Goal: Register for event/course

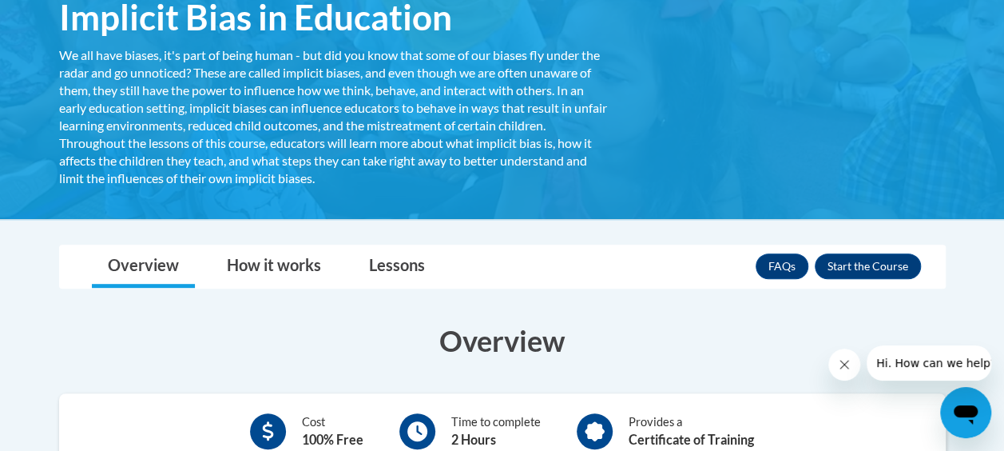
scroll to position [240, 0]
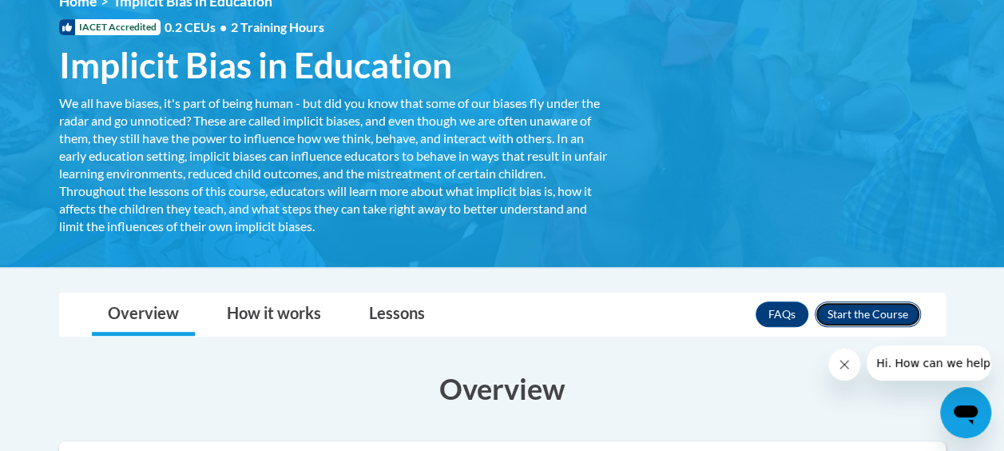
click at [869, 315] on button "Enroll" at bounding box center [868, 314] width 106 height 26
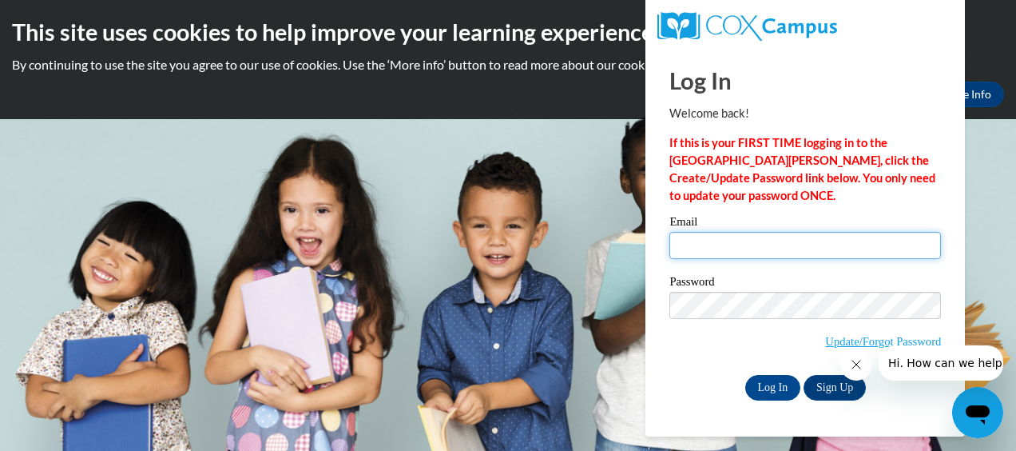
click at [800, 245] on input "Email" at bounding box center [806, 245] width 272 height 27
type input "[EMAIL_ADDRESS][DOMAIN_NAME]"
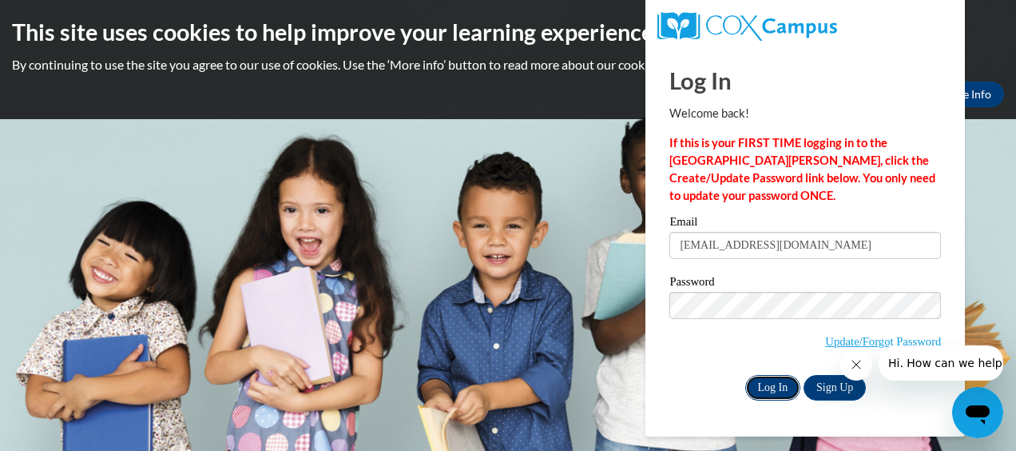
click at [782, 384] on input "Log In" at bounding box center [774, 388] width 56 height 26
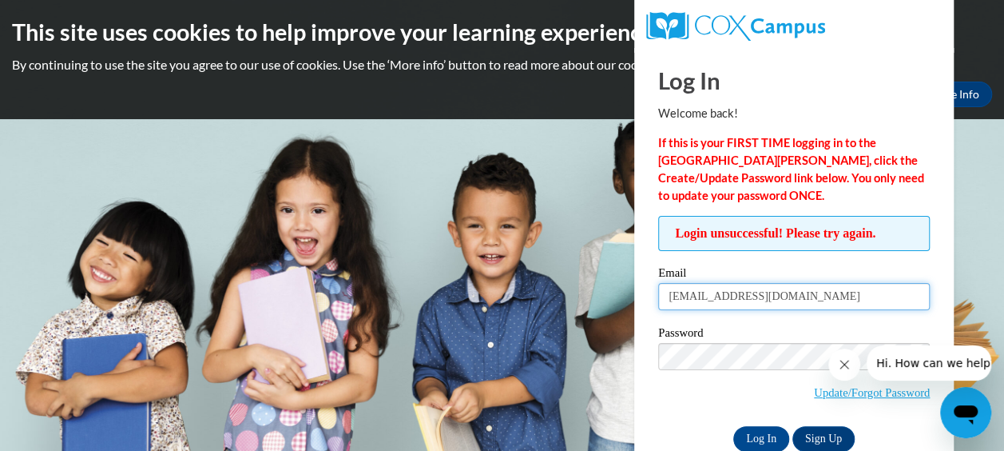
drag, startPoint x: 803, startPoint y: 297, endPoint x: 663, endPoint y: 284, distance: 140.4
click at [663, 284] on input "shamyrat@ymcaatlanta.org" at bounding box center [794, 296] width 272 height 27
click at [713, 297] on input "Email" at bounding box center [794, 296] width 272 height 27
type input "sdthompson29@gmail.com"
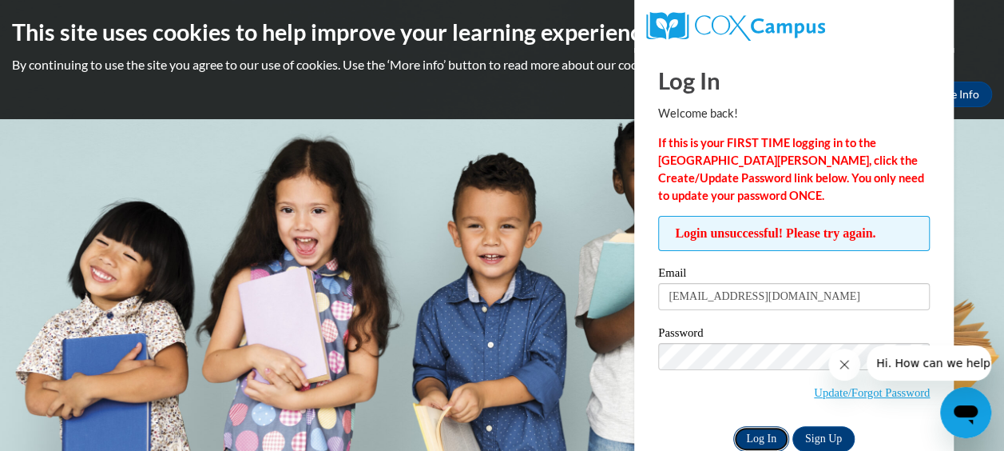
click at [753, 433] on input "Log In" at bounding box center [762, 439] width 56 height 26
click at [761, 433] on input "Log In" at bounding box center [762, 439] width 56 height 26
click at [772, 385] on span "Update/Forgot Password" at bounding box center [794, 376] width 272 height 66
click at [846, 359] on icon "Close message from company" at bounding box center [844, 364] width 13 height 13
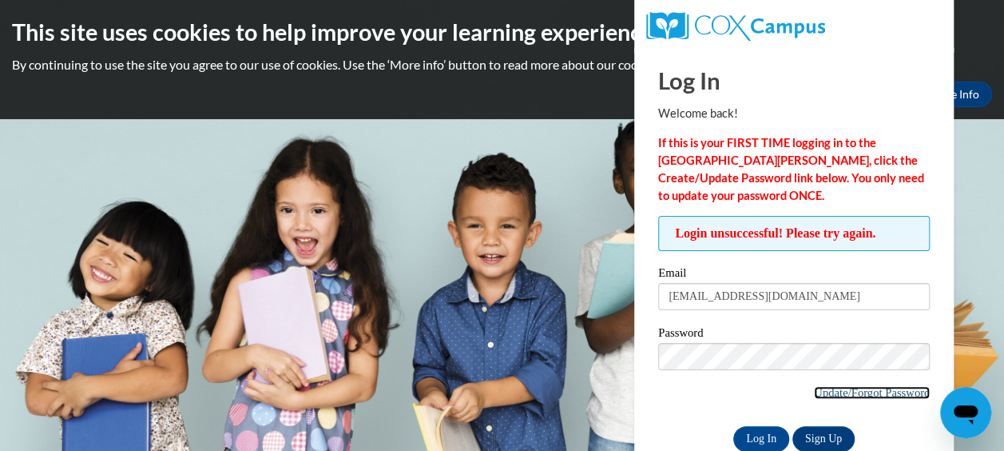
click at [856, 388] on link "Update/Forgot Password" at bounding box center [872, 392] width 116 height 13
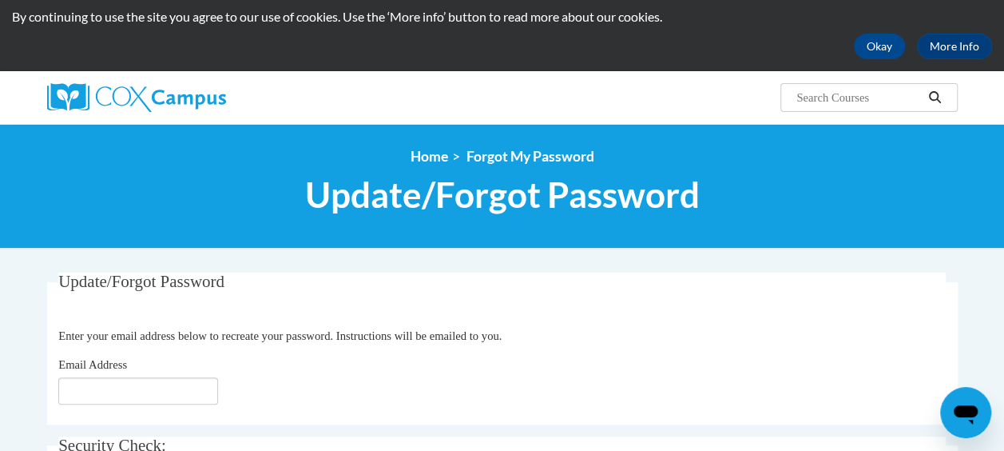
scroll to position [160, 0]
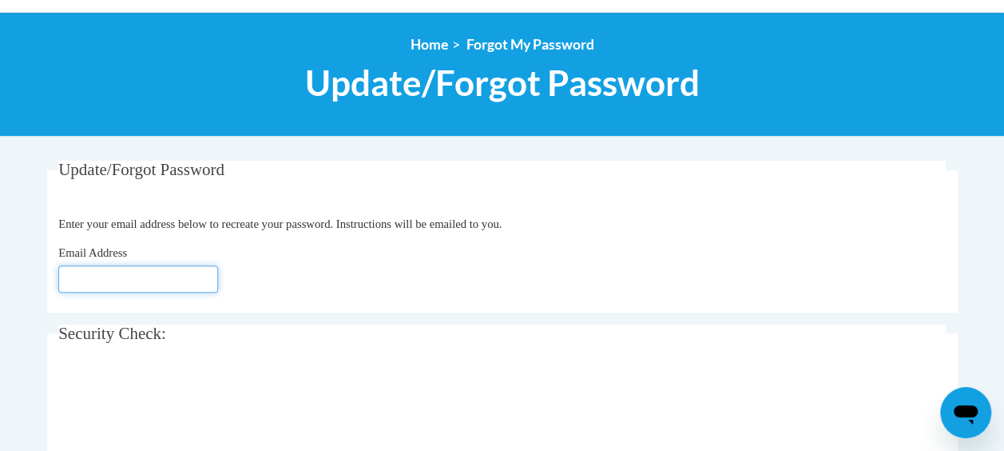
click at [185, 287] on input "Email Address" at bounding box center [138, 278] width 160 height 27
type input "[EMAIL_ADDRESS][DOMAIN_NAME]"
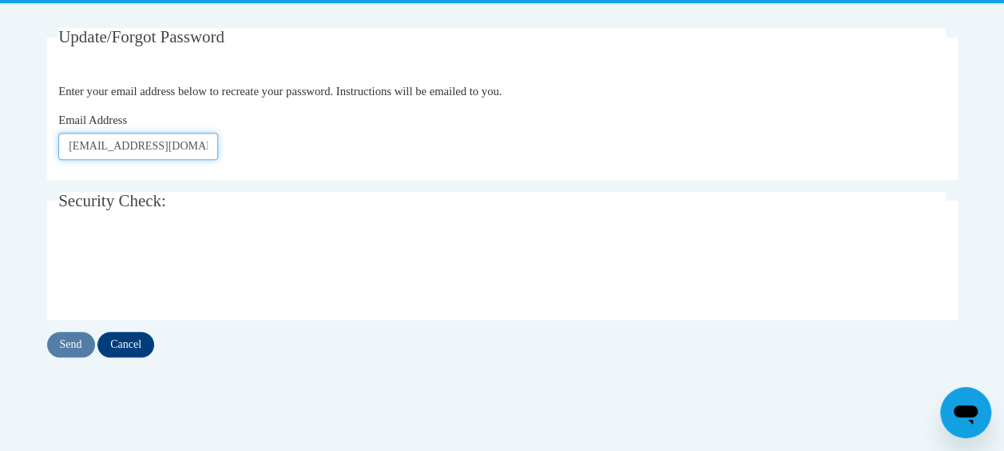
scroll to position [320, 0]
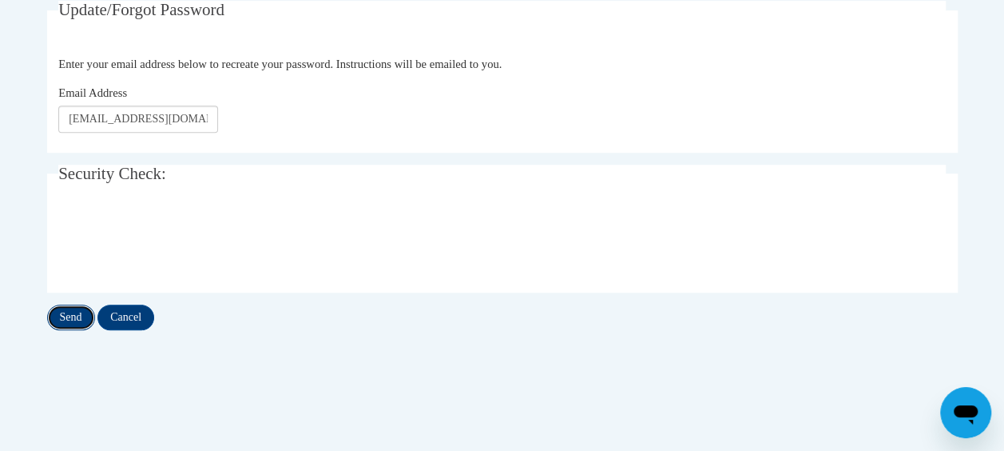
click at [74, 316] on input "Send" at bounding box center [71, 317] width 48 height 26
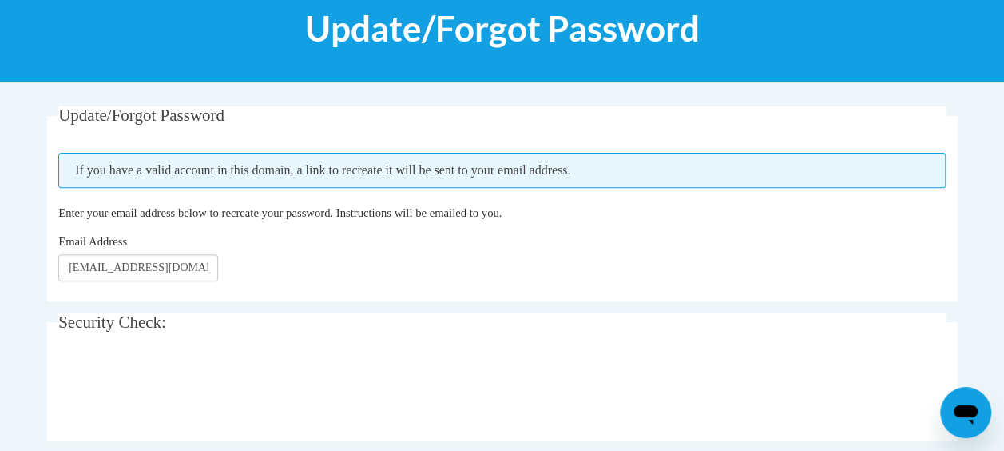
scroll to position [240, 0]
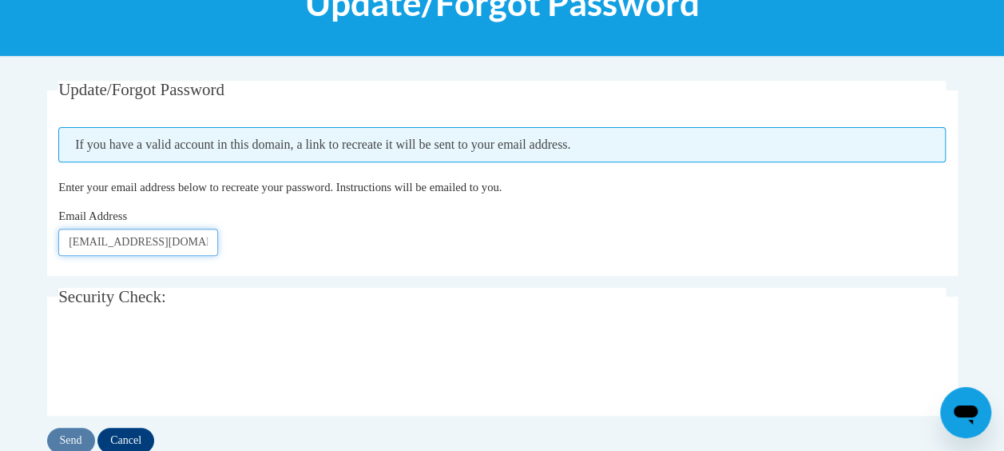
drag, startPoint x: 208, startPoint y: 246, endPoint x: 46, endPoint y: 268, distance: 163.0
click at [47, 268] on fieldset "Update/Forgot Password Please enter your email address If you have a valid acco…" at bounding box center [502, 178] width 911 height 195
type input "[EMAIL_ADDRESS][DOMAIN_NAME]"
click at [69, 430] on input "Send" at bounding box center [71, 441] width 48 height 26
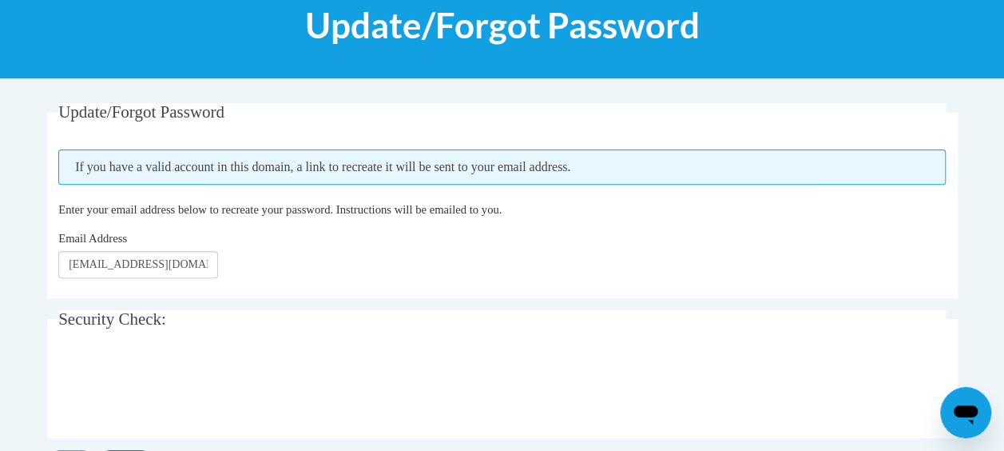
scroll to position [240, 0]
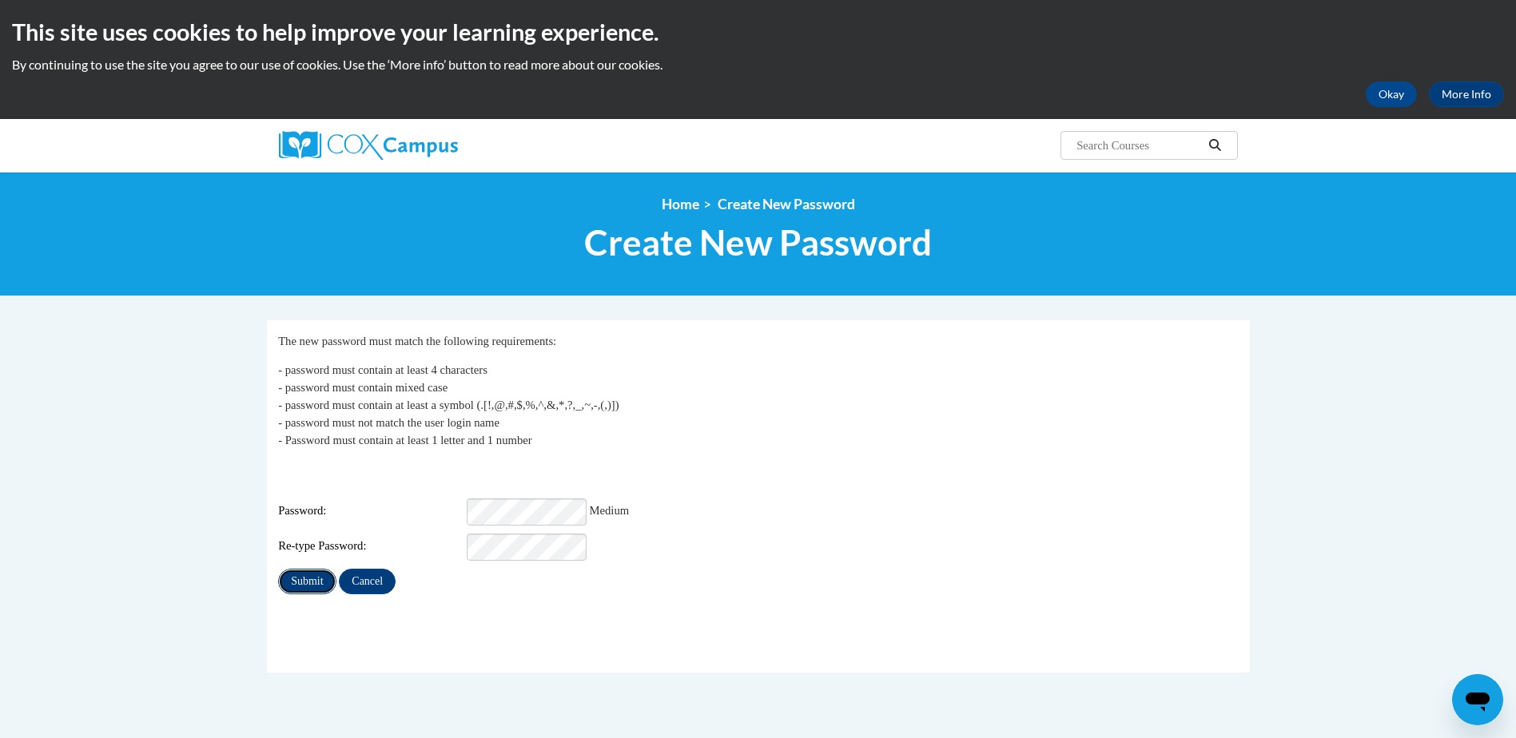
click at [295, 575] on input "Submit" at bounding box center [307, 582] width 58 height 26
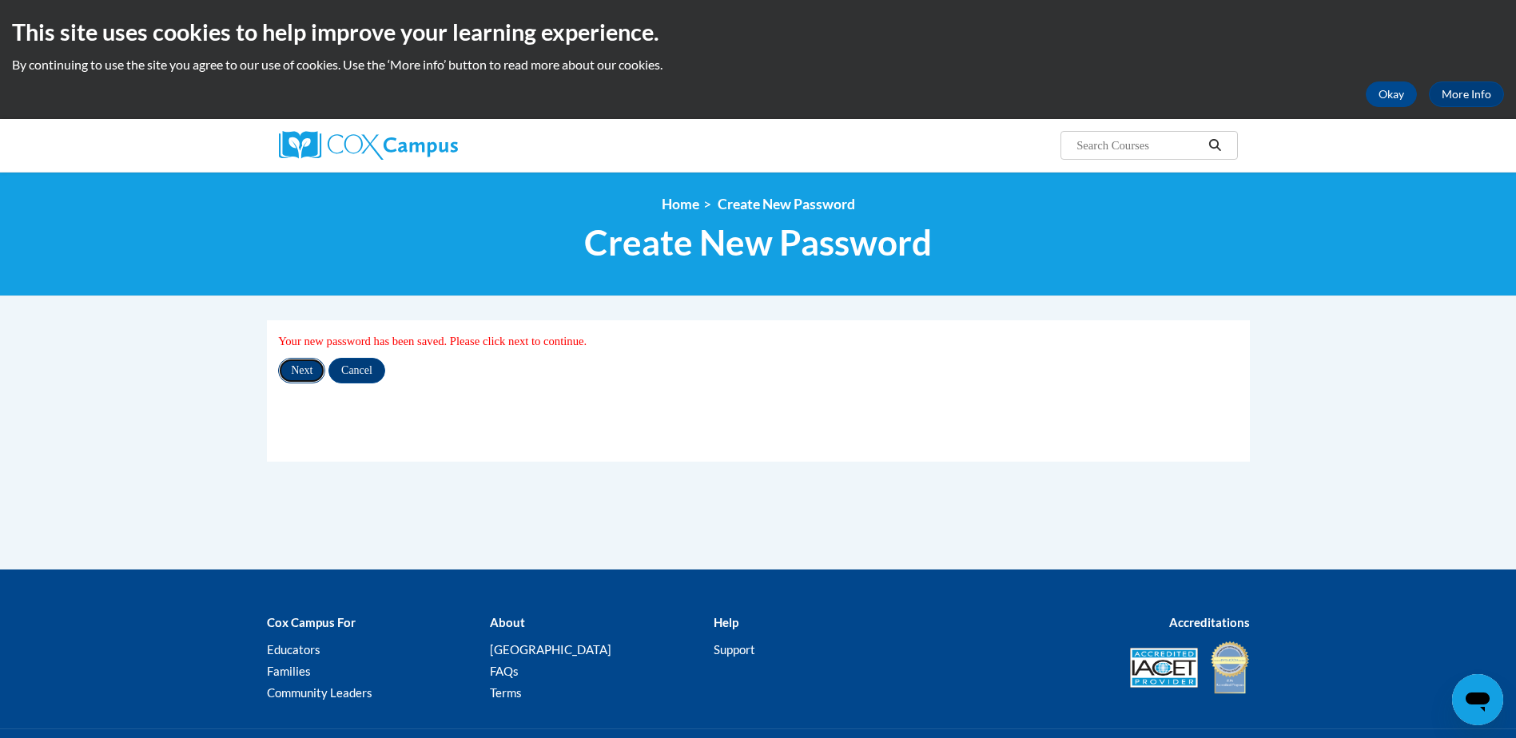
click at [306, 376] on input "Next" at bounding box center [301, 371] width 47 height 26
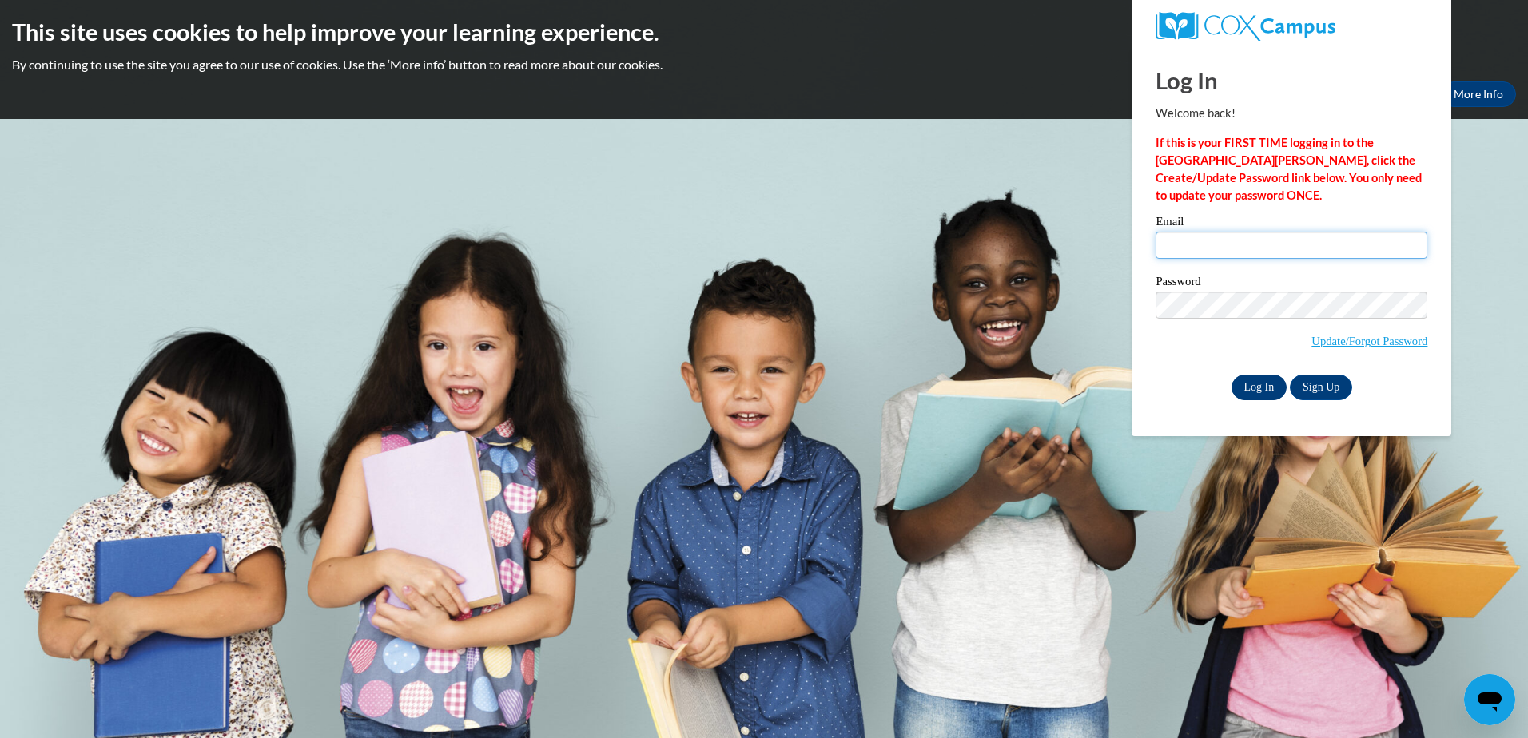
type input "[EMAIL_ADDRESS][DOMAIN_NAME]"
click at [1268, 389] on input "Log In" at bounding box center [1259, 388] width 56 height 26
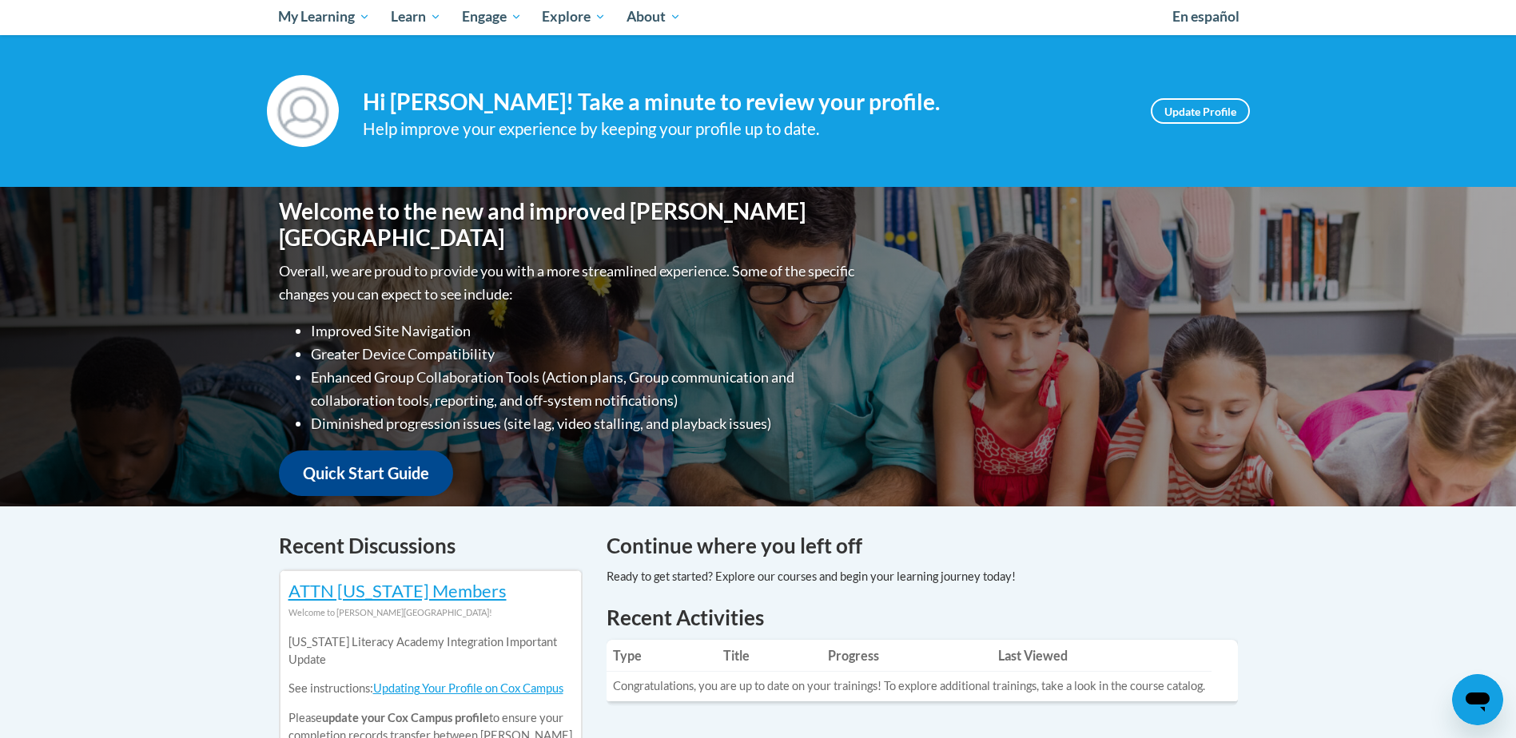
scroll to position [80, 0]
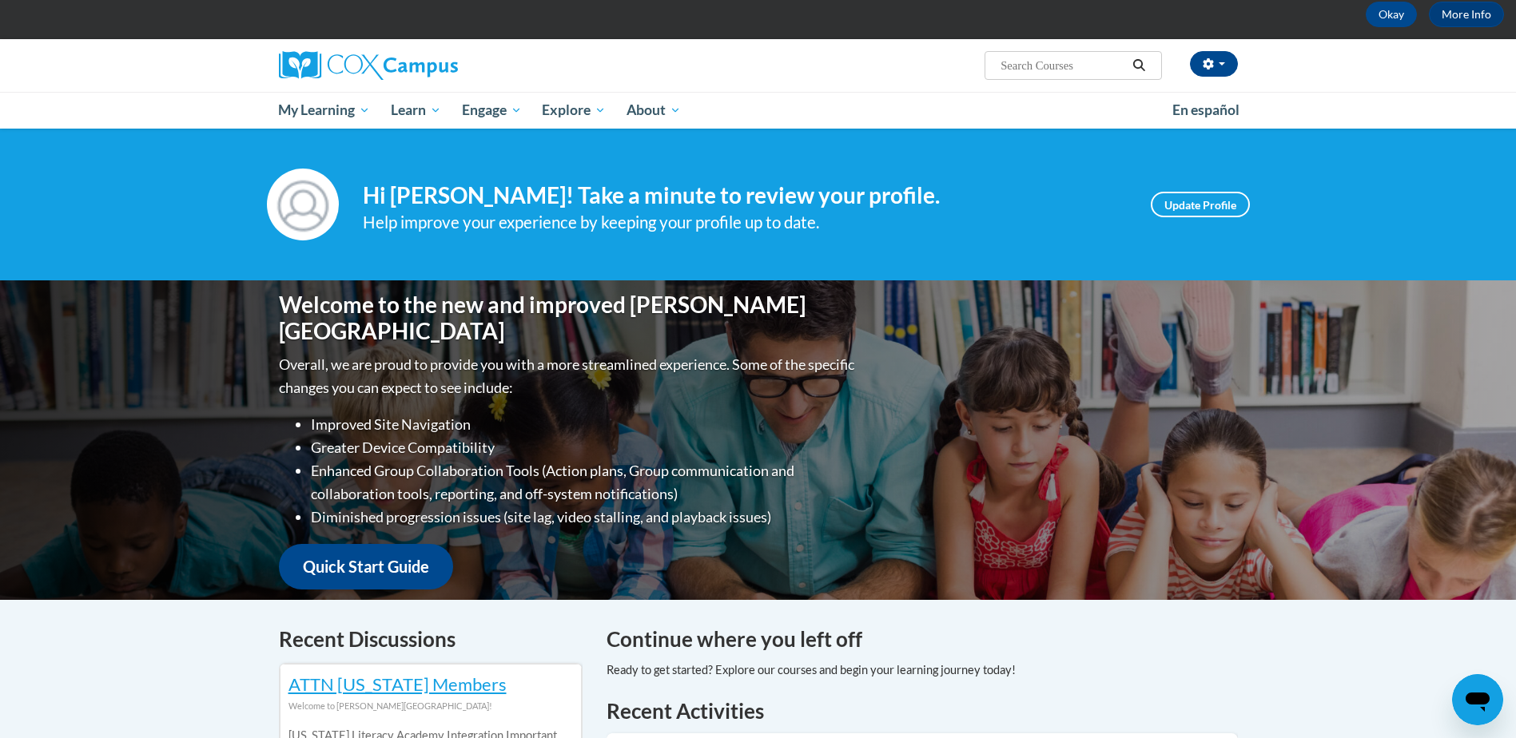
click at [1084, 71] on input "Search..." at bounding box center [1063, 65] width 128 height 19
type input "implicit bias"
click at [1137, 67] on icon "Search" at bounding box center [1139, 65] width 14 height 12
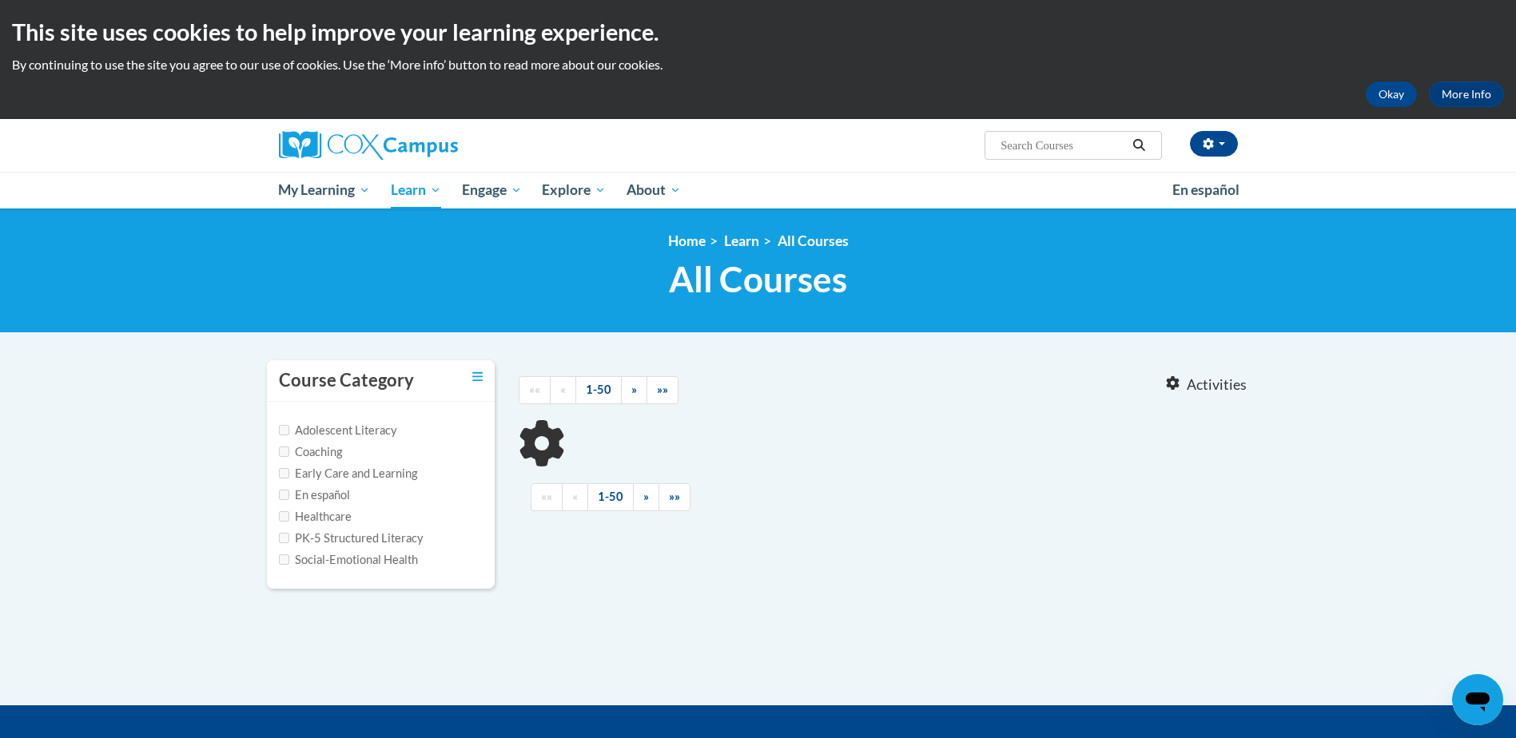
type input "implicit bias"
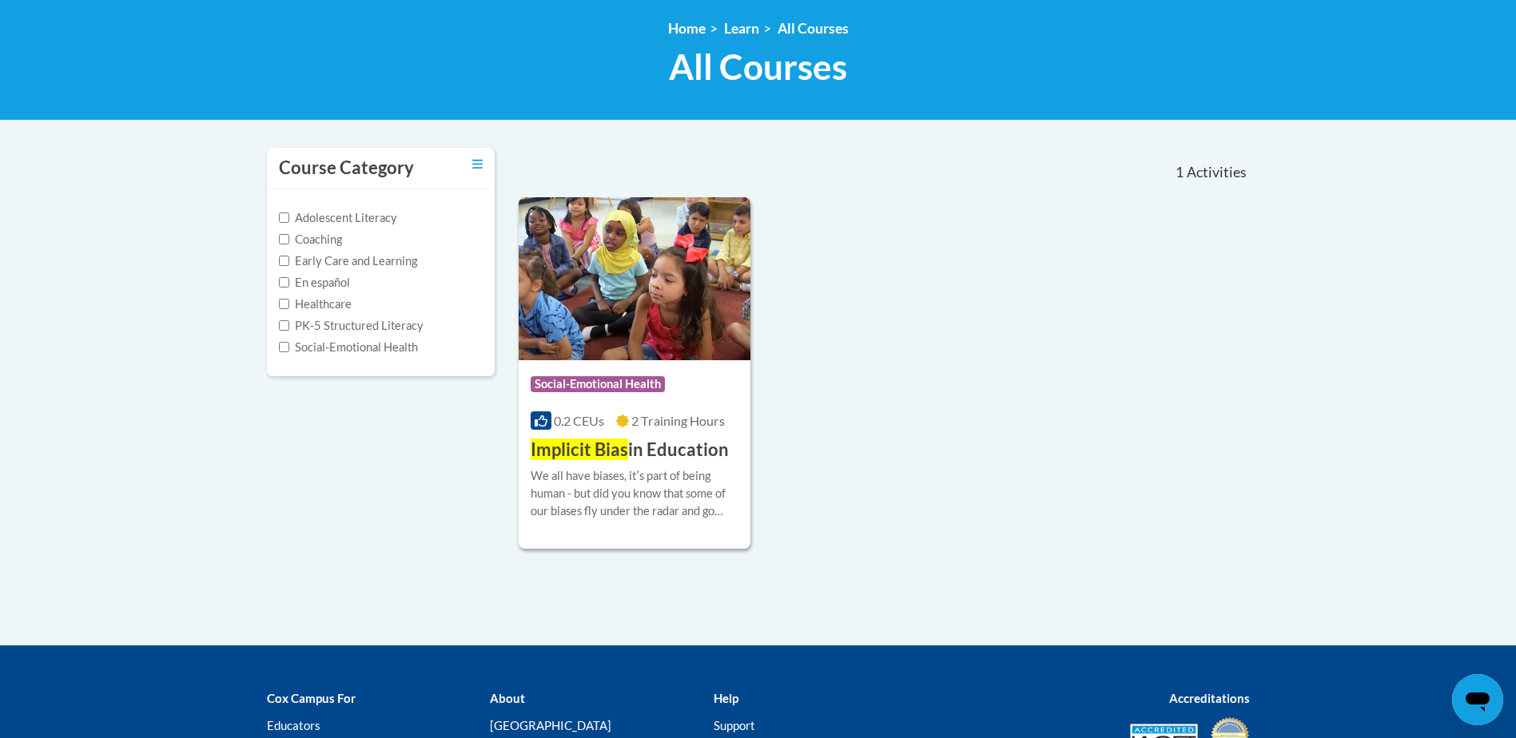
scroll to position [240, 0]
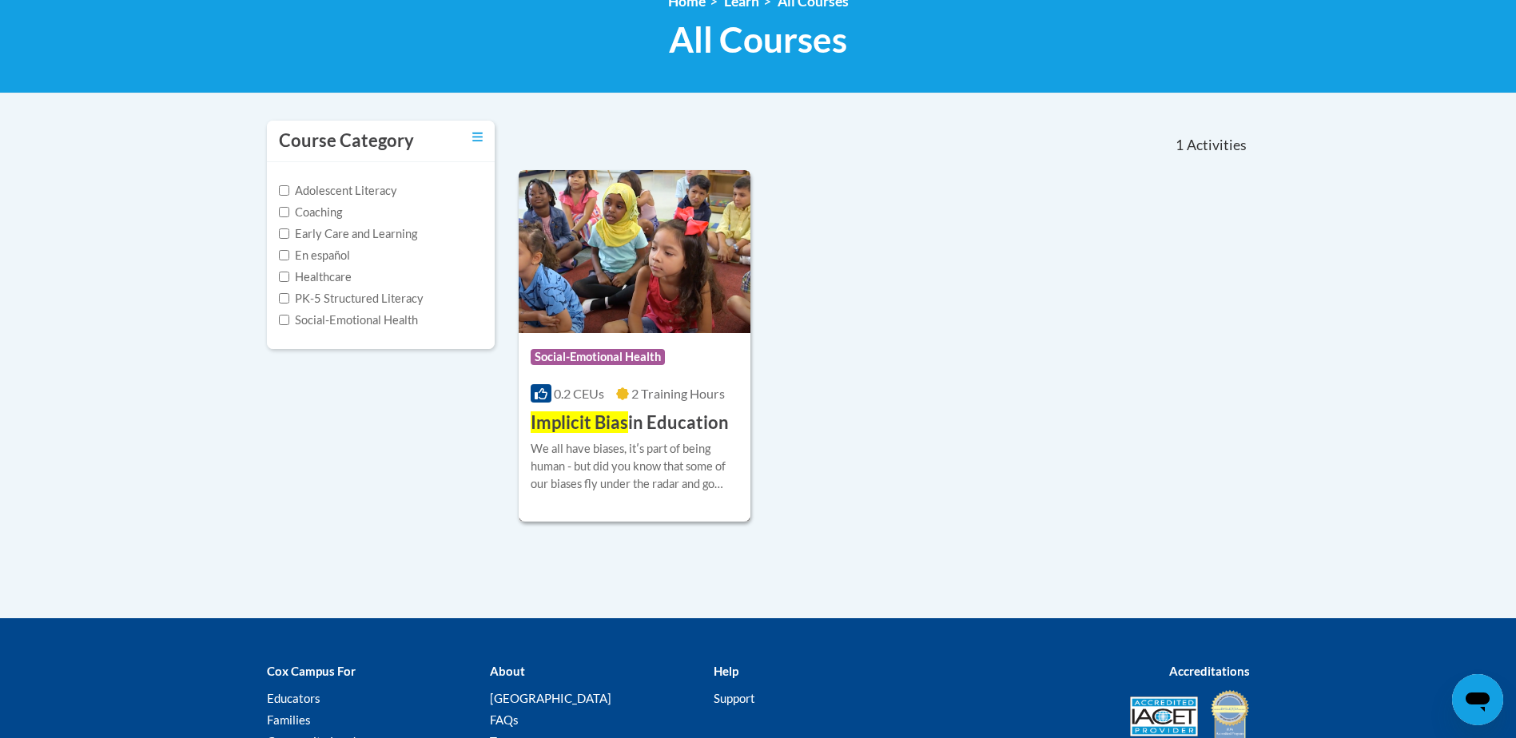
click at [626, 374] on div "Course Category: Social-Emotional Health" at bounding box center [635, 359] width 209 height 36
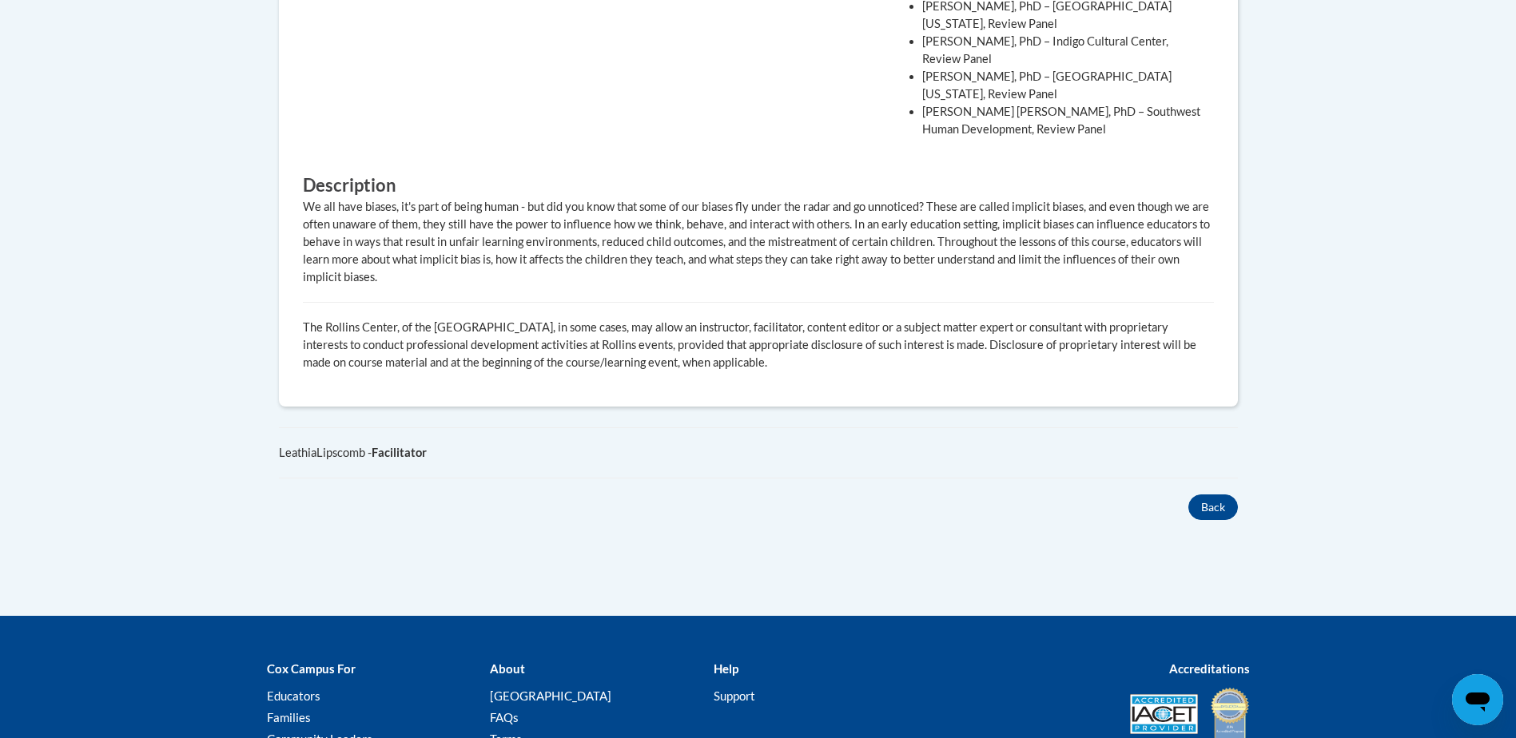
scroll to position [1206, 0]
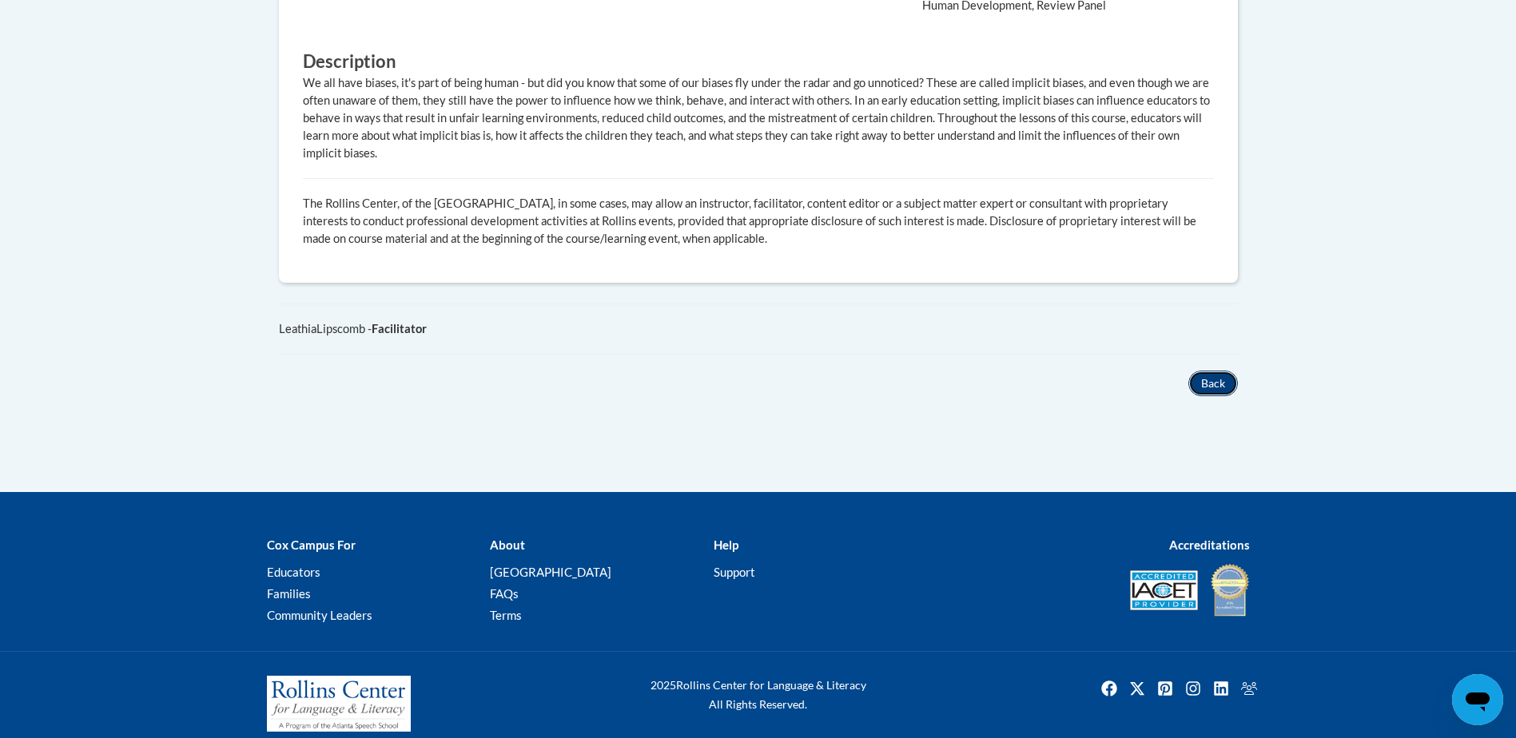
click at [1211, 371] on button "Back" at bounding box center [1213, 384] width 50 height 26
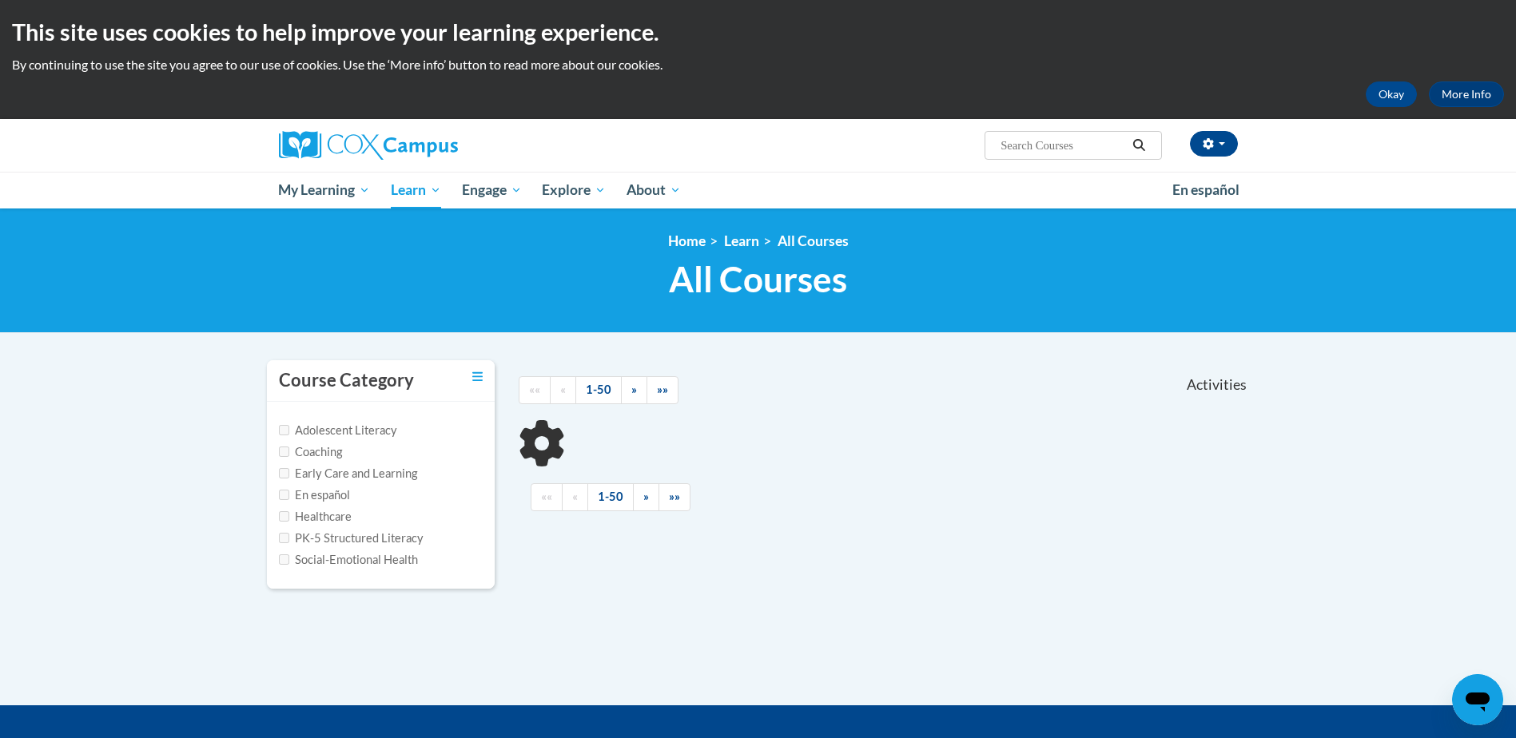
scroll to position [231, 0]
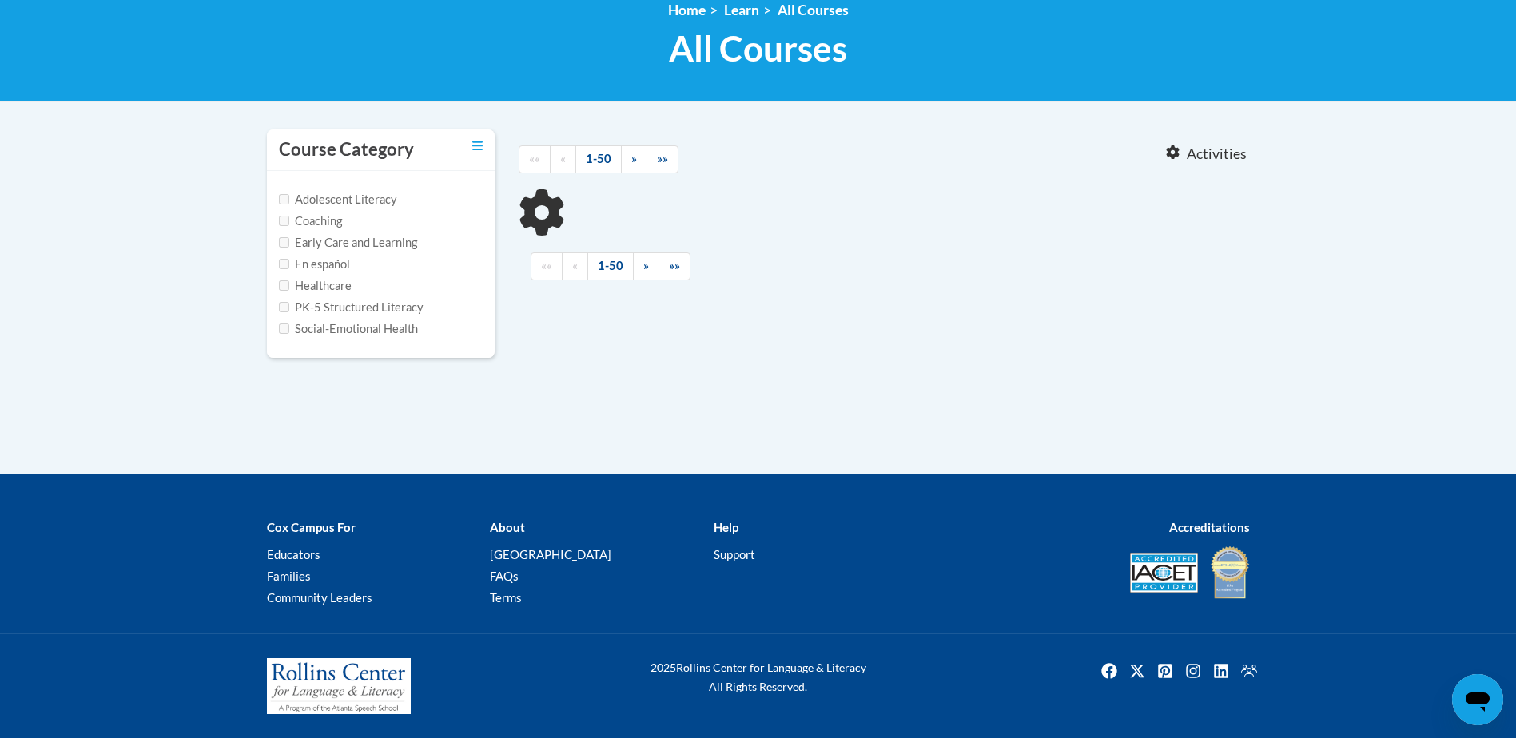
type input "implicit bias"
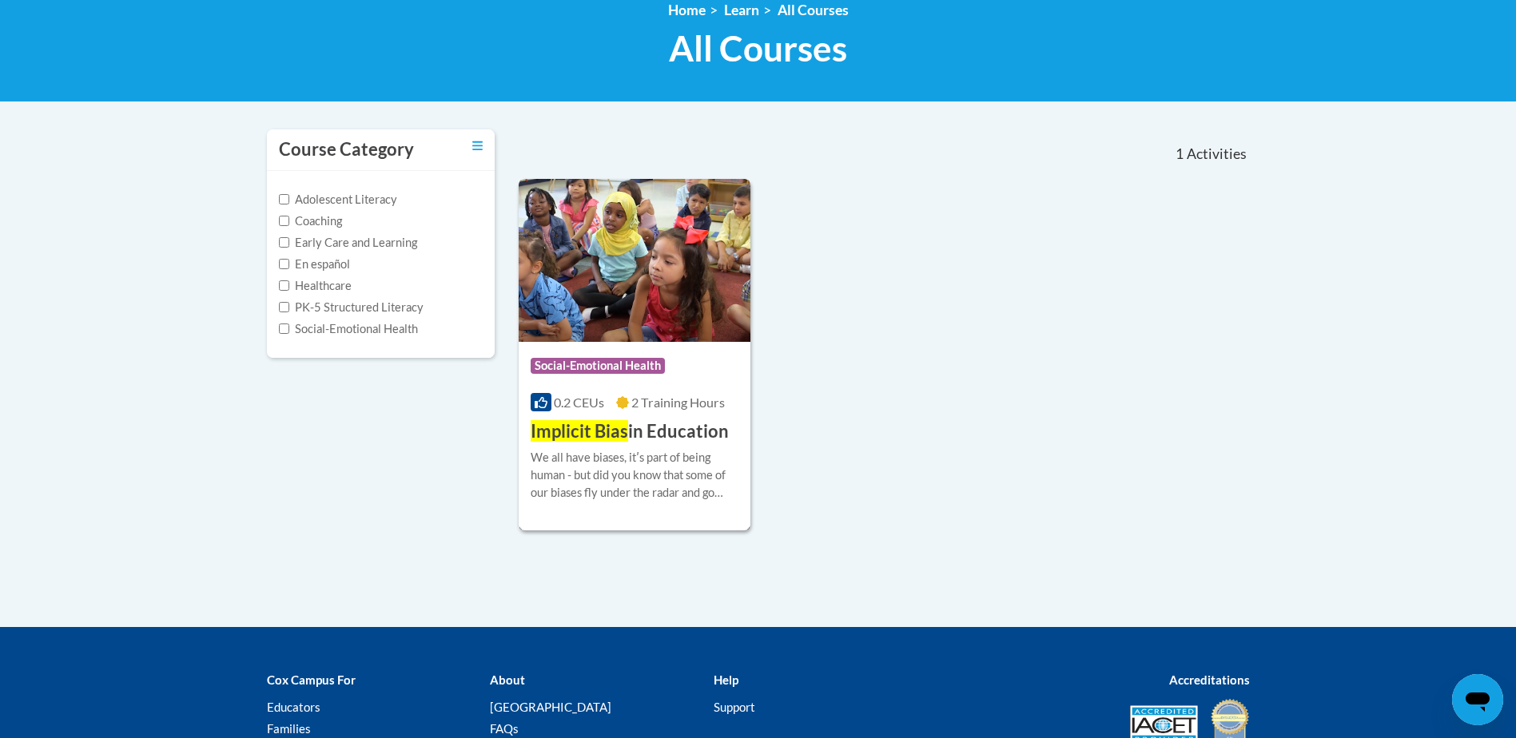
click at [658, 308] on img at bounding box center [635, 260] width 233 height 163
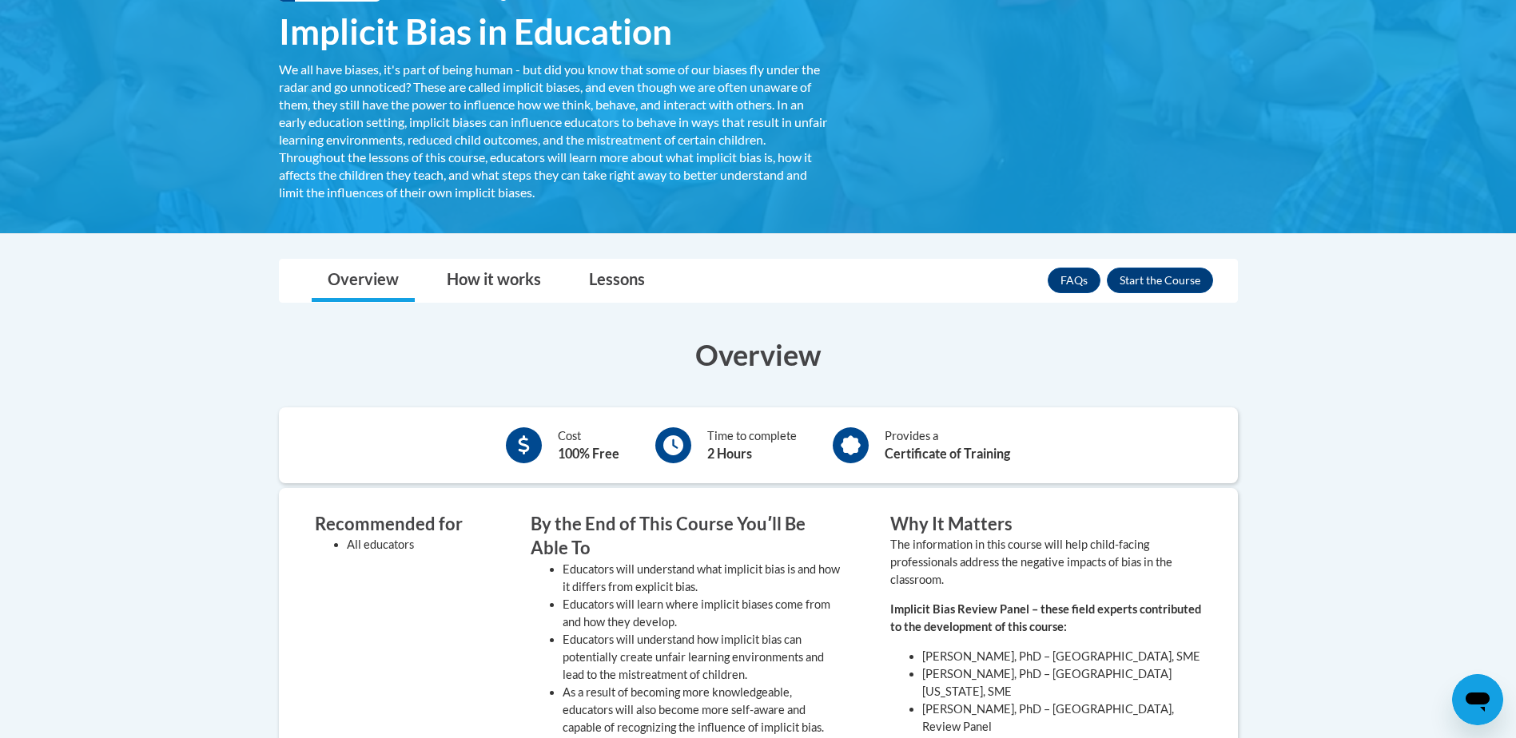
scroll to position [320, 0]
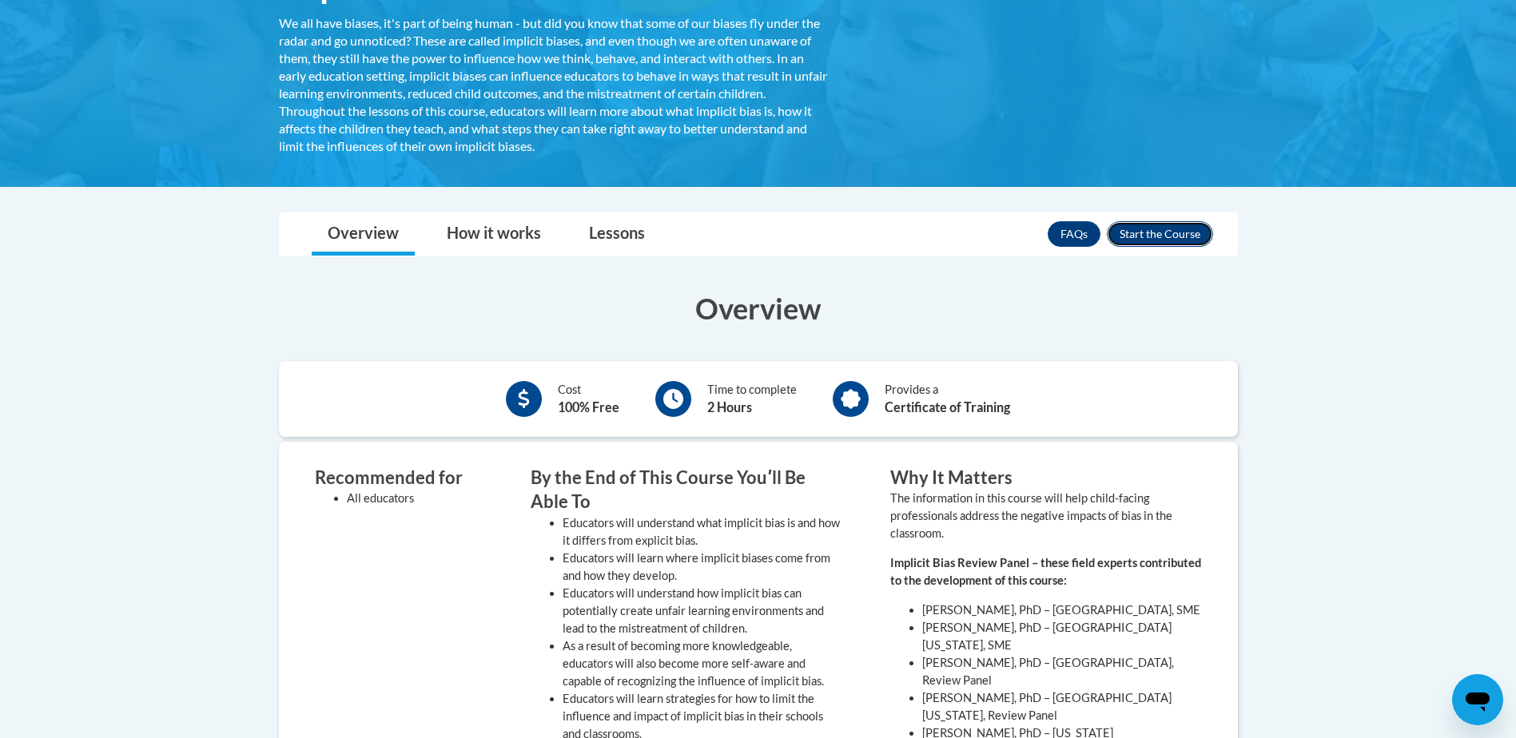
click at [1172, 239] on button "Enroll" at bounding box center [1160, 234] width 106 height 26
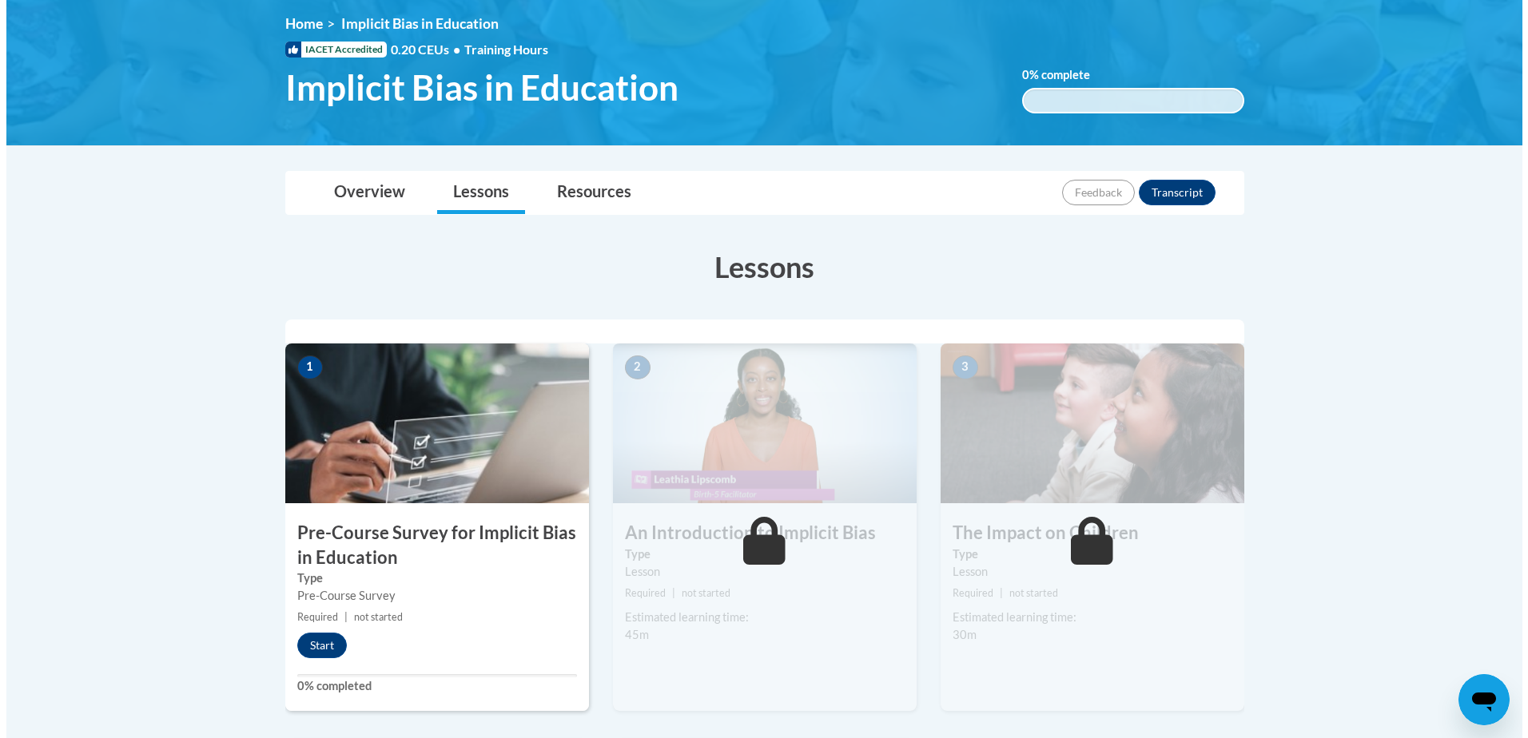
scroll to position [240, 0]
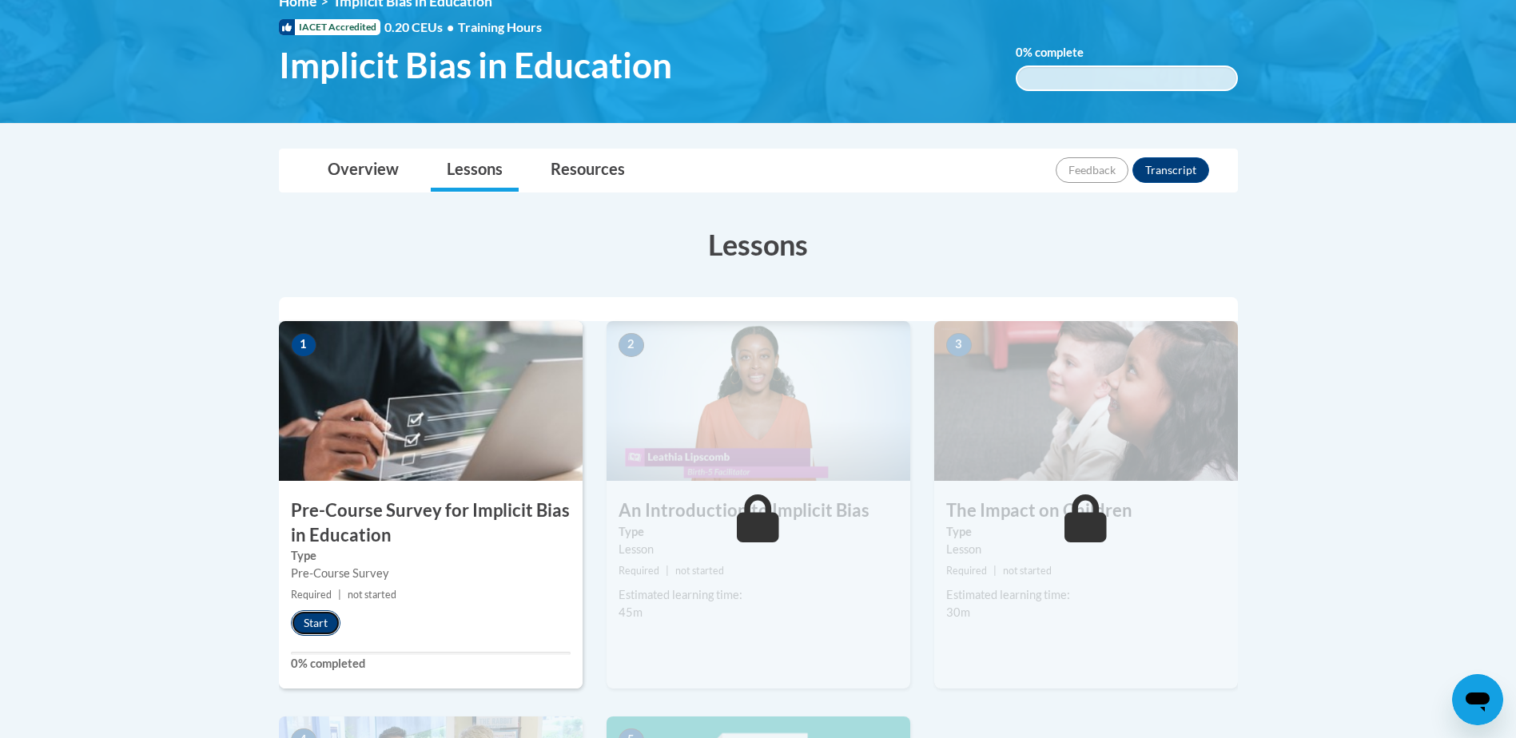
click at [322, 619] on button "Start" at bounding box center [316, 624] width 50 height 26
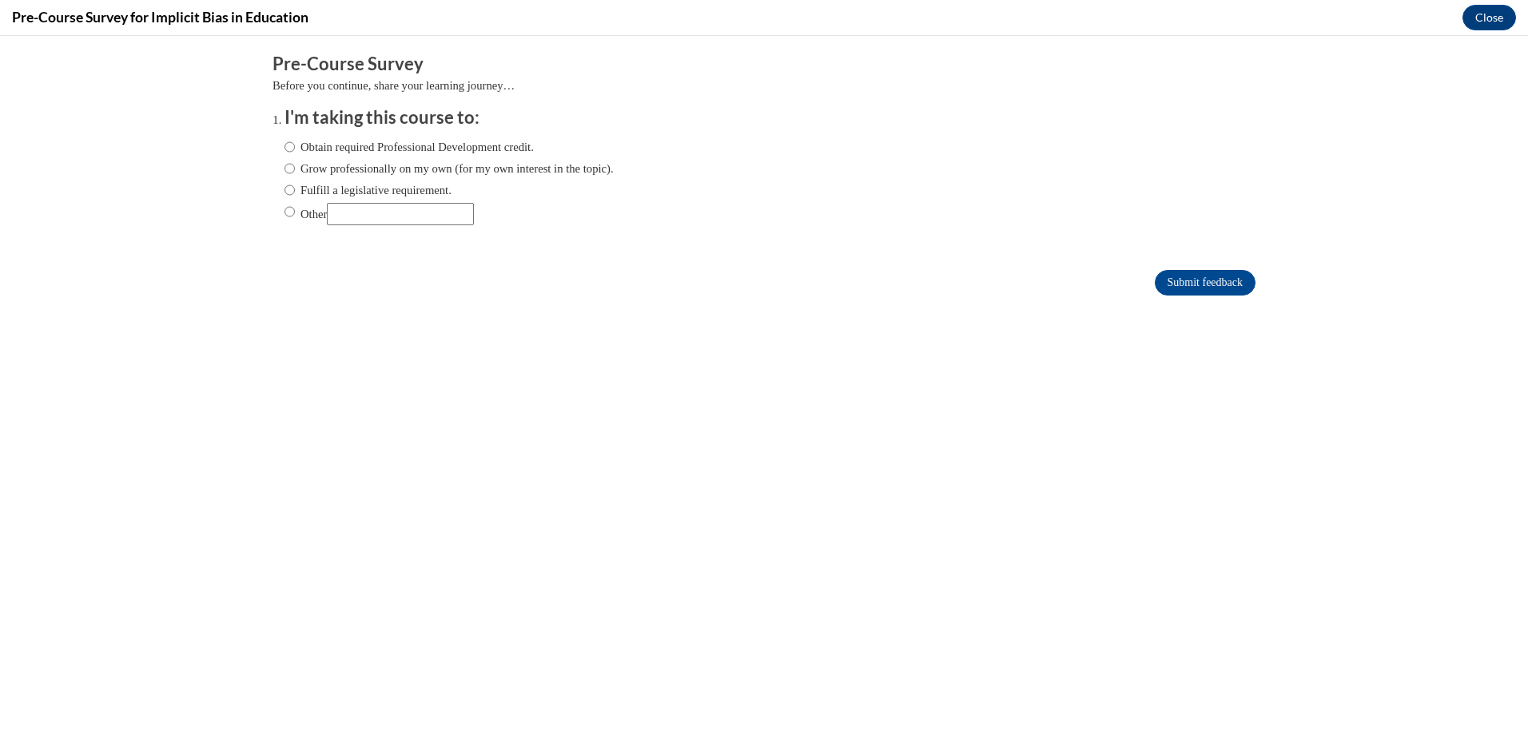
scroll to position [0, 0]
click at [284, 146] on input "Obtain required Professional Development credit." at bounding box center [289, 147] width 10 height 18
radio input "true"
click at [1167, 281] on input "Submit feedback" at bounding box center [1205, 283] width 101 height 26
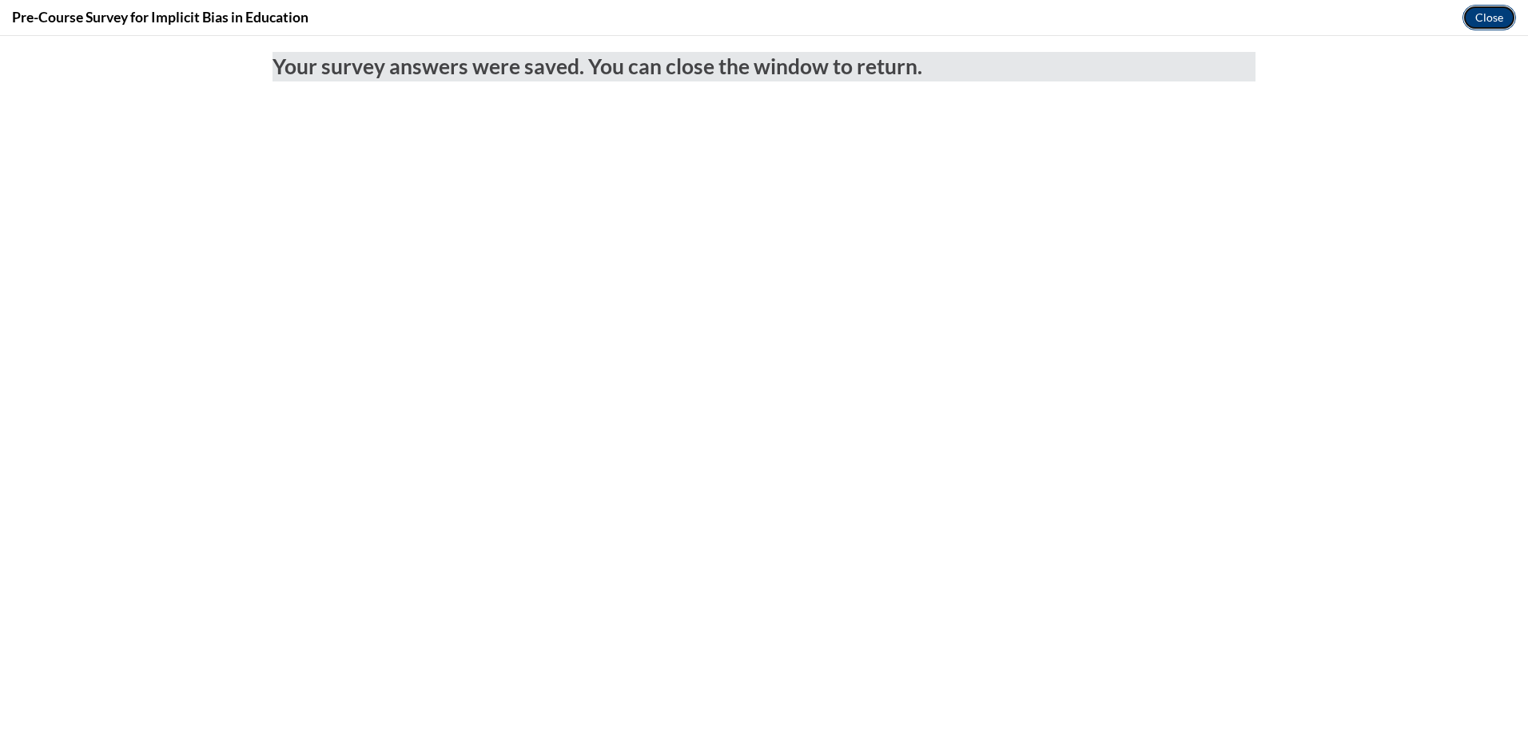
click at [1489, 17] on button "Close" at bounding box center [1489, 18] width 54 height 26
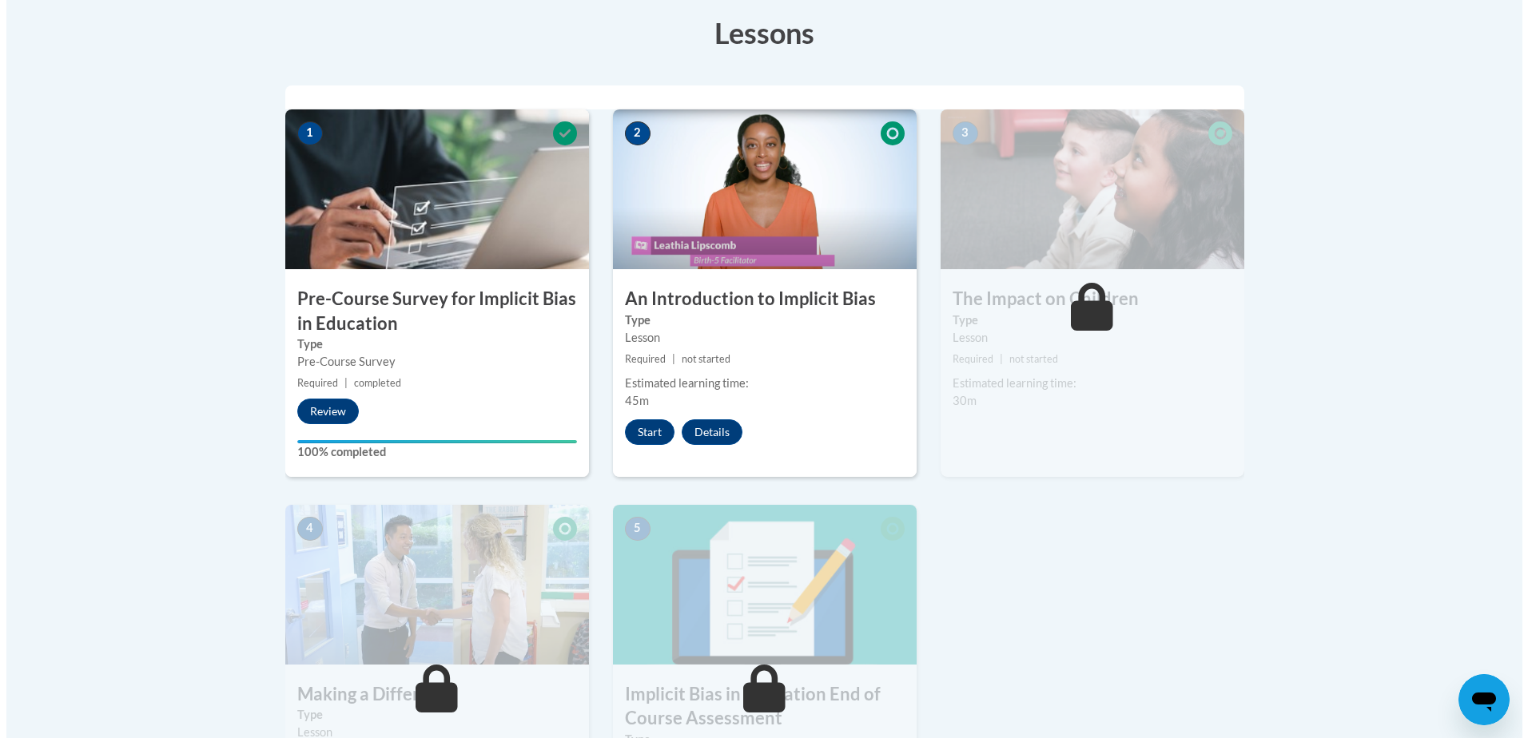
scroll to position [479, 0]
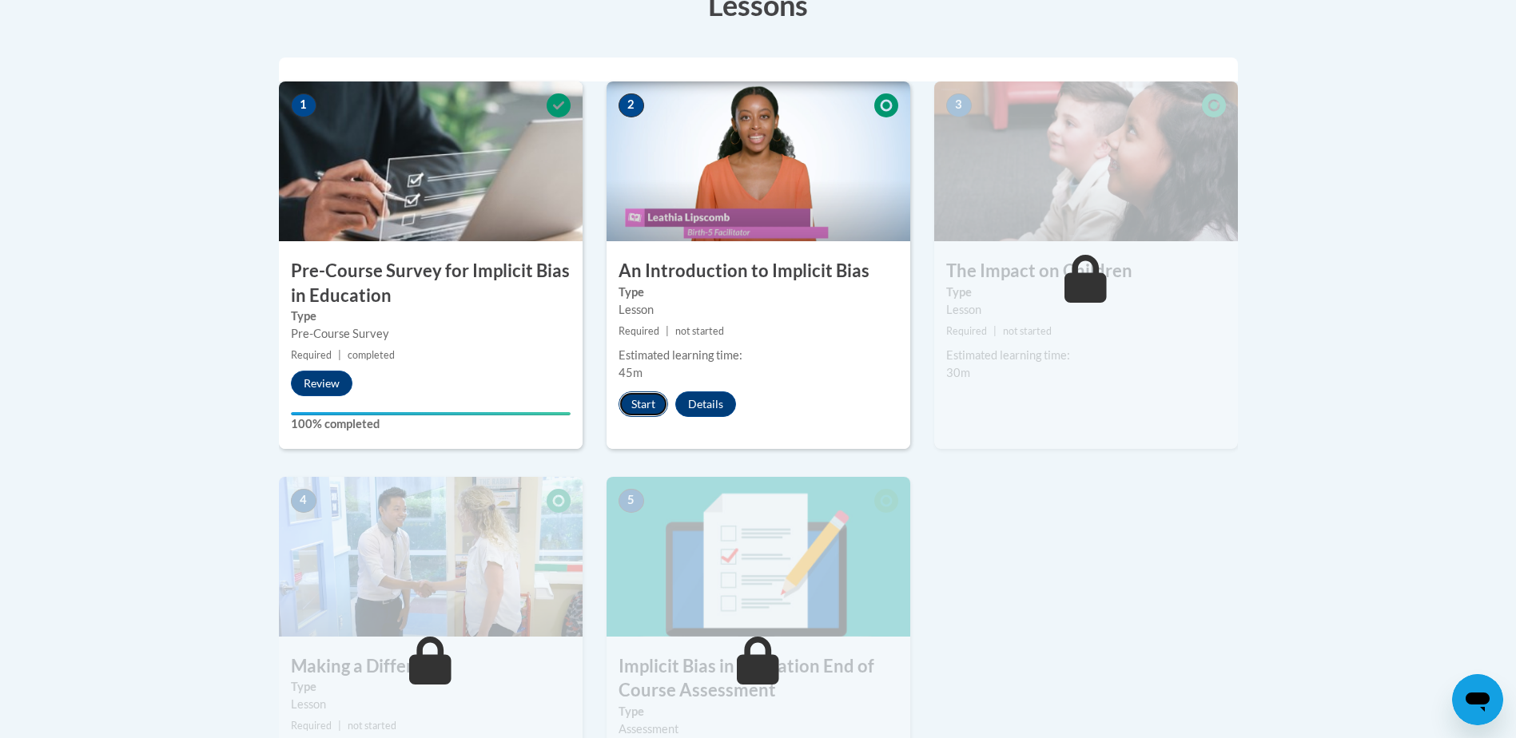
click at [643, 403] on button "Start" at bounding box center [643, 405] width 50 height 26
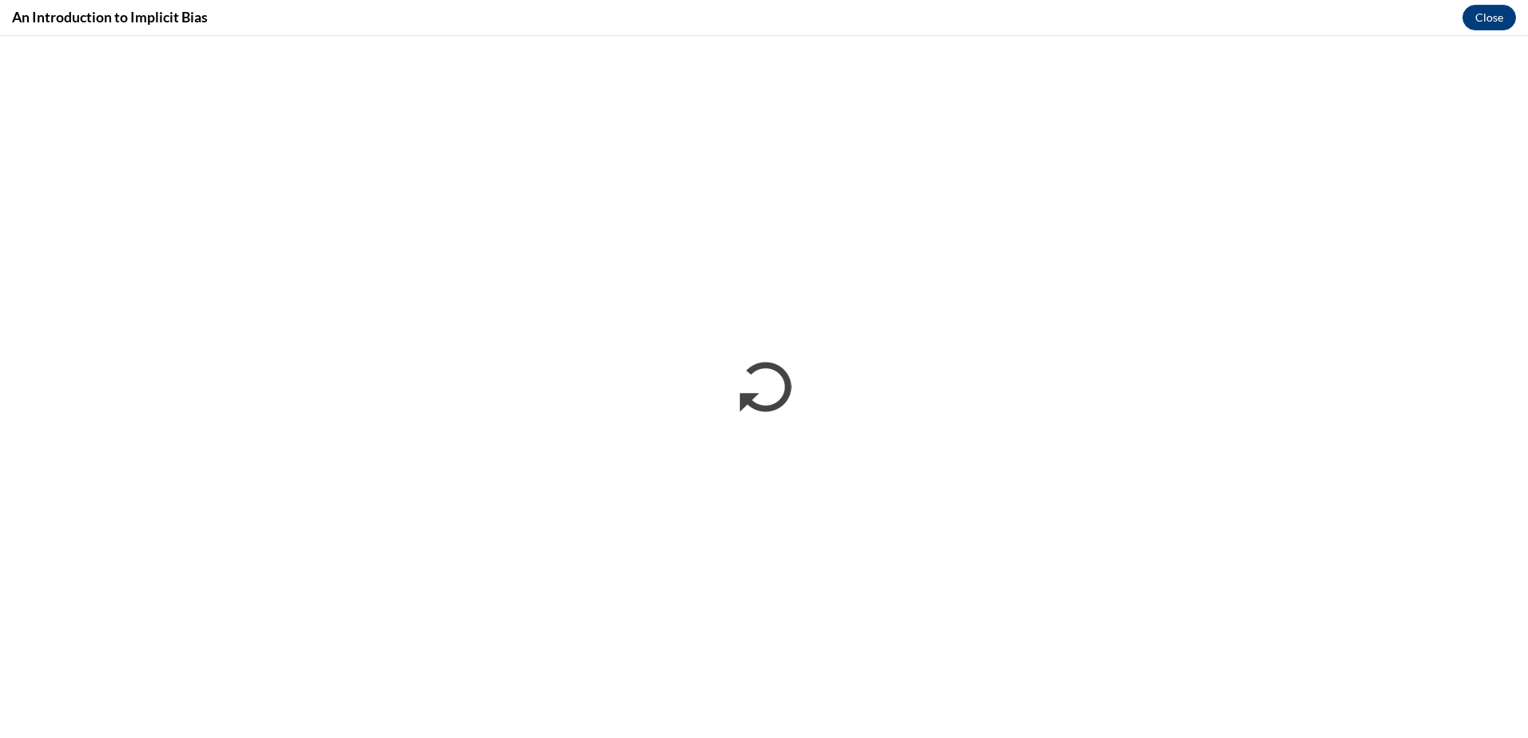
scroll to position [0, 0]
